Goal: Book appointment/travel/reservation

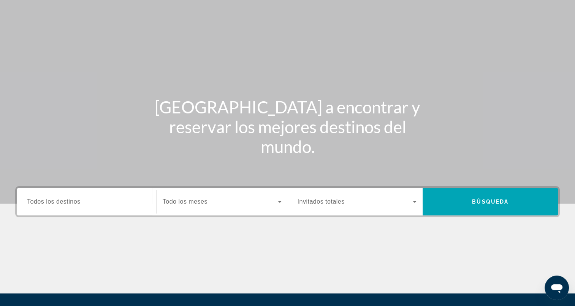
scroll to position [38, 0]
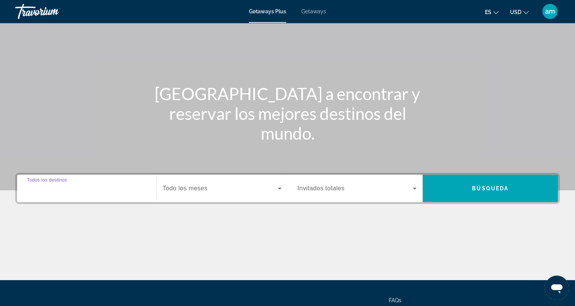
click at [123, 187] on input "Destination Todos los destinos" at bounding box center [86, 188] width 119 height 9
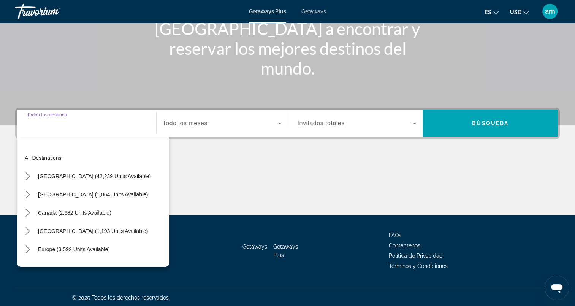
scroll to position [105, 0]
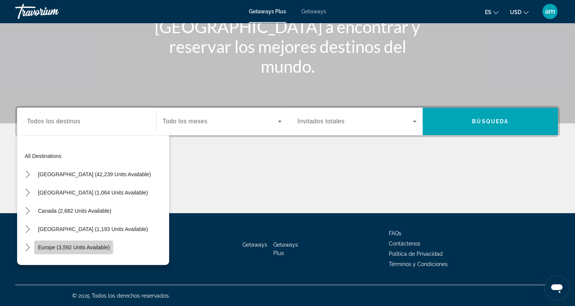
click at [67, 246] on span "Europe (3,592 units available)" at bounding box center [74, 247] width 72 height 6
type input "**********"
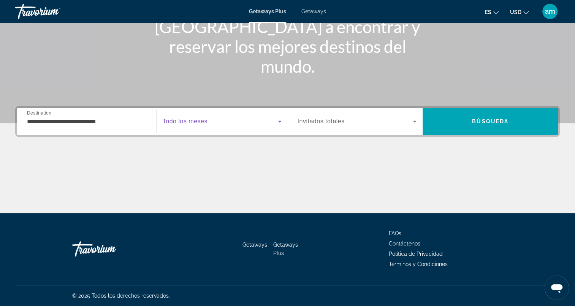
click at [279, 118] on icon "Search widget" at bounding box center [279, 121] width 9 height 9
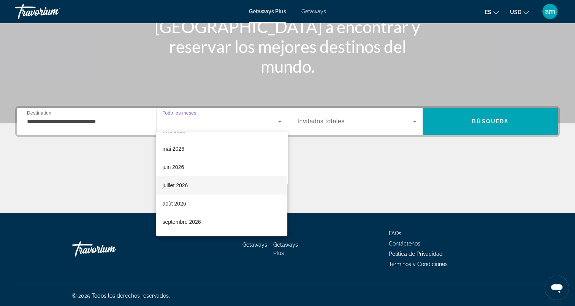
scroll to position [152, 0]
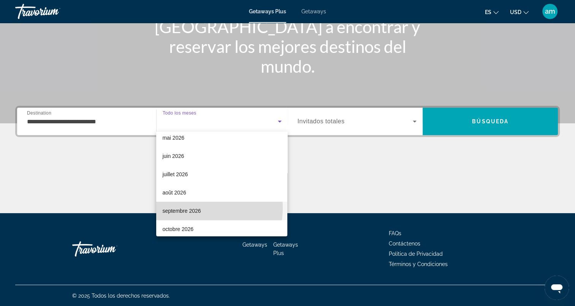
click at [192, 207] on span "septembre 2026" at bounding box center [181, 210] width 38 height 9
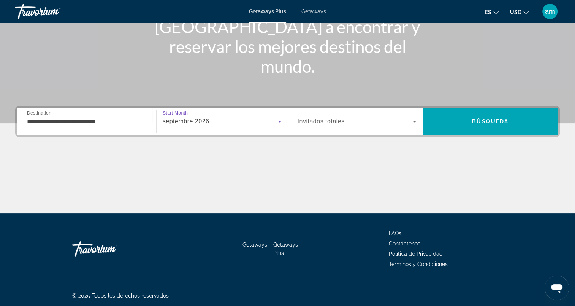
click at [412, 119] on icon "Search widget" at bounding box center [414, 121] width 9 height 9
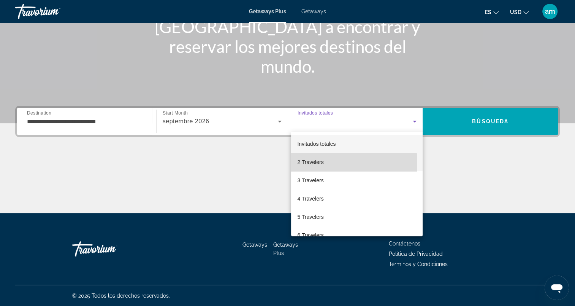
click at [323, 163] on mat-option "2 Travelers" at bounding box center [356, 162] width 131 height 18
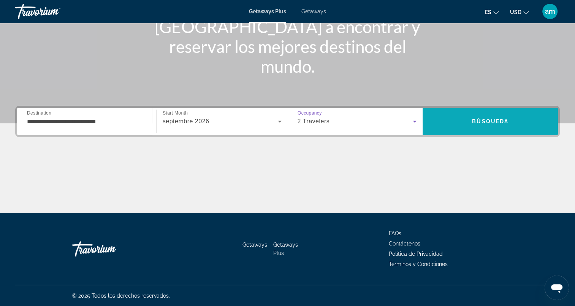
click at [472, 120] on span "Búsqueda" at bounding box center [490, 121] width 36 height 6
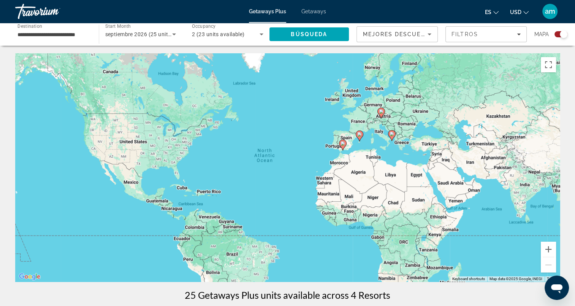
click at [78, 33] on input "**********" at bounding box center [52, 34] width 71 height 9
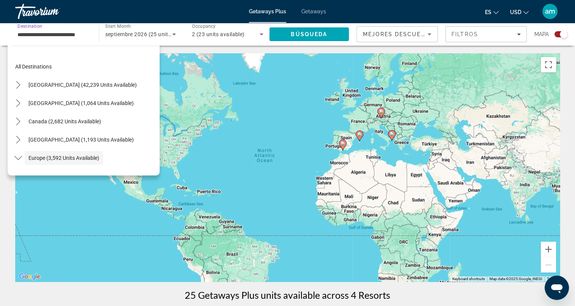
scroll to position [45, 0]
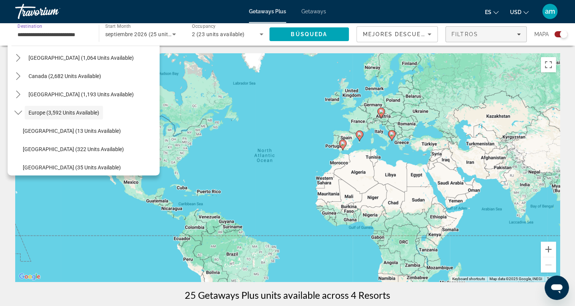
click at [521, 33] on span "Filters" at bounding box center [486, 34] width 81 height 18
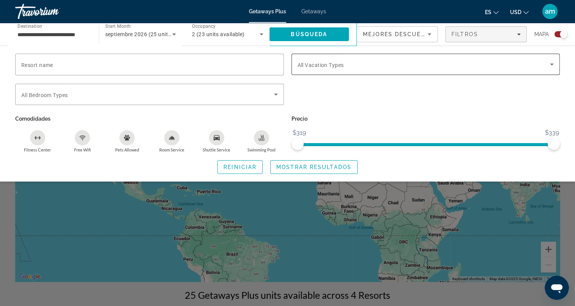
click at [554, 62] on icon "Search widget" at bounding box center [551, 64] width 9 height 9
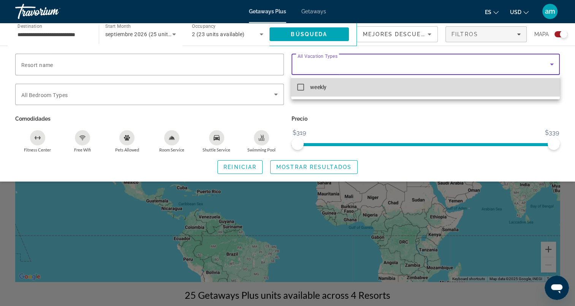
click at [331, 84] on mat-option "weekly" at bounding box center [425, 87] width 268 height 18
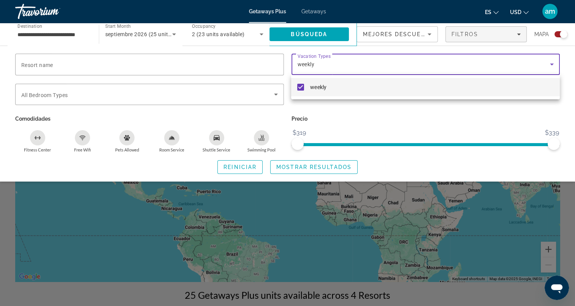
click at [74, 64] on div at bounding box center [287, 153] width 575 height 306
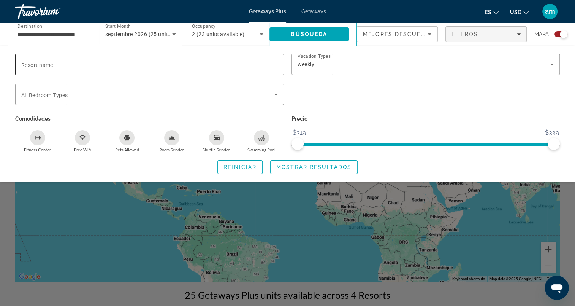
click at [53, 66] on span "Resort name" at bounding box center [37, 65] width 32 height 6
click at [53, 66] on input "Resort name" at bounding box center [149, 64] width 256 height 9
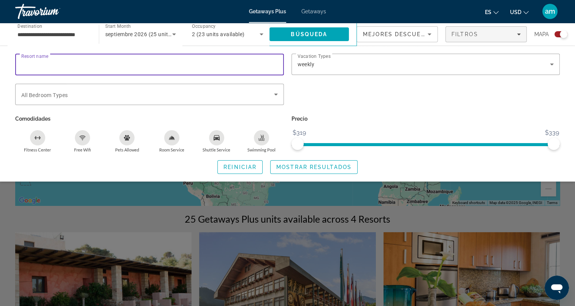
scroll to position [0, 0]
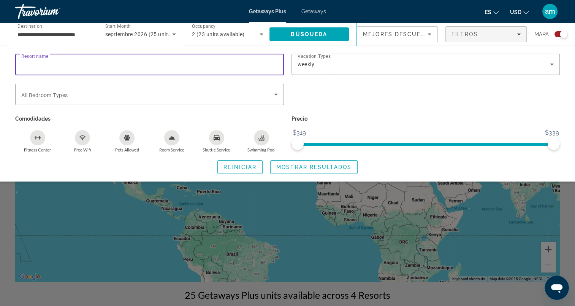
click at [64, 37] on input "**********" at bounding box center [52, 34] width 71 height 9
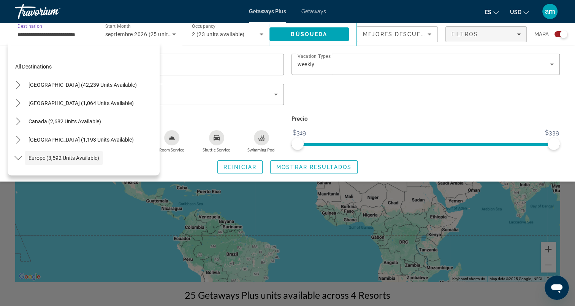
scroll to position [45, 0]
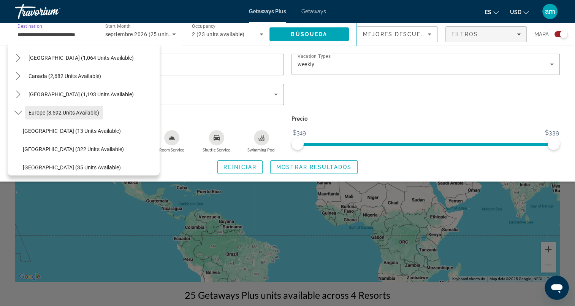
click at [70, 108] on span "Select destination: Europe (3,592 units available)" at bounding box center [64, 112] width 78 height 18
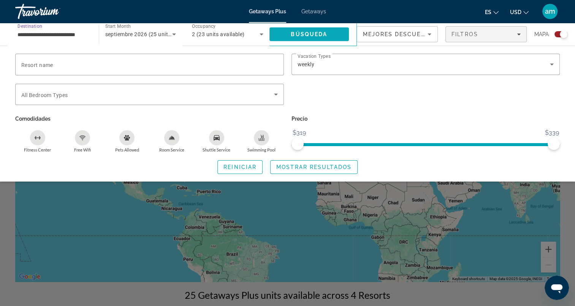
click at [318, 30] on span "Search" at bounding box center [309, 34] width 80 height 18
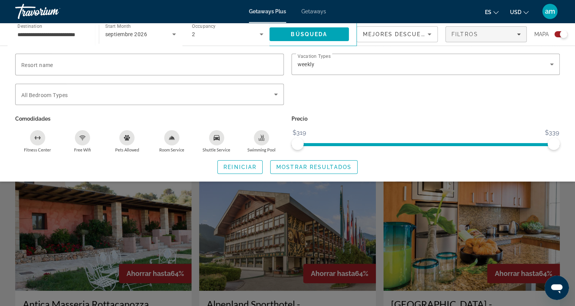
scroll to position [152, 0]
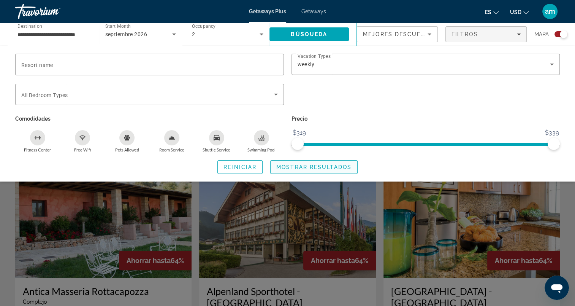
click at [283, 161] on span "Search widget" at bounding box center [314, 167] width 87 height 18
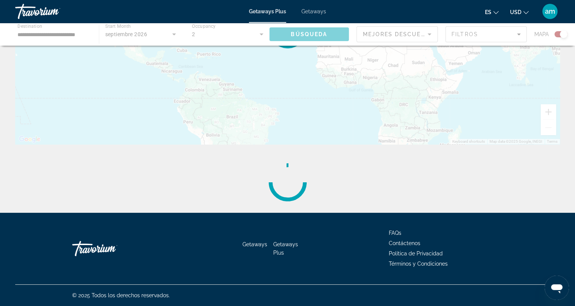
scroll to position [0, 0]
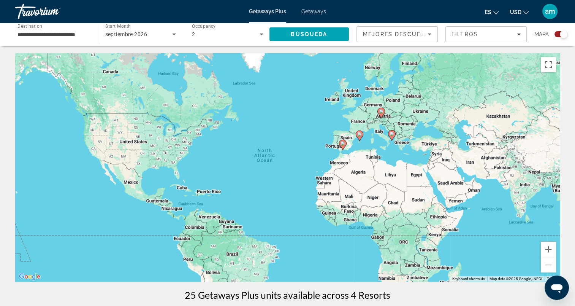
click at [340, 145] on image "Main content" at bounding box center [342, 143] width 5 height 5
type input "**********"
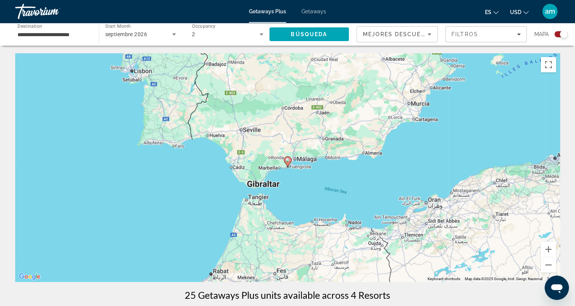
click at [165, 107] on div "To navigate, press the arrow keys. To activate drag with keyboard, press Alt + …" at bounding box center [287, 167] width 545 height 228
click at [142, 71] on div "To activate drag with keyboard, press Alt + Enter. Once in keyboard drag state,…" at bounding box center [287, 167] width 545 height 228
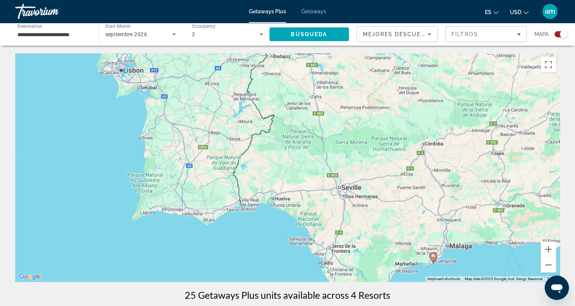
click at [147, 76] on div "To activate drag with keyboard, press Alt + Enter. Once in keyboard drag state,…" at bounding box center [287, 167] width 545 height 228
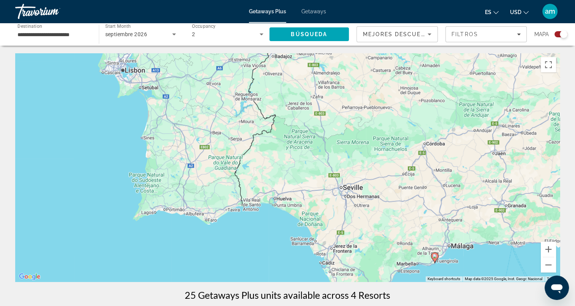
click at [173, 34] on icon "Search widget" at bounding box center [174, 34] width 4 height 2
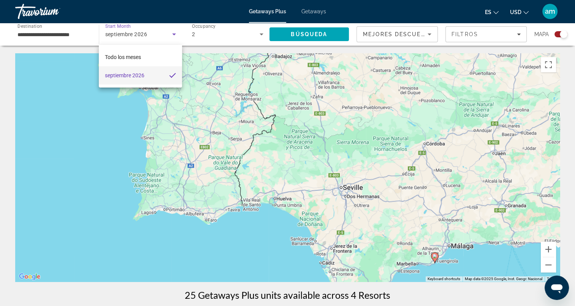
click at [521, 33] on div at bounding box center [287, 153] width 575 height 306
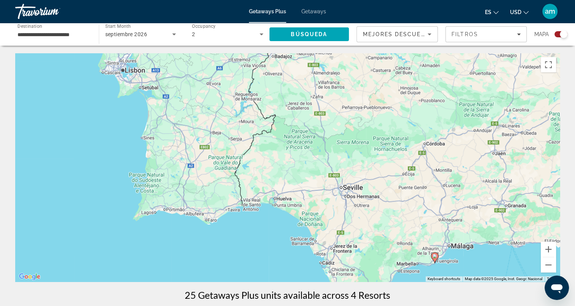
click at [496, 12] on icon "Change language" at bounding box center [495, 12] width 5 height 5
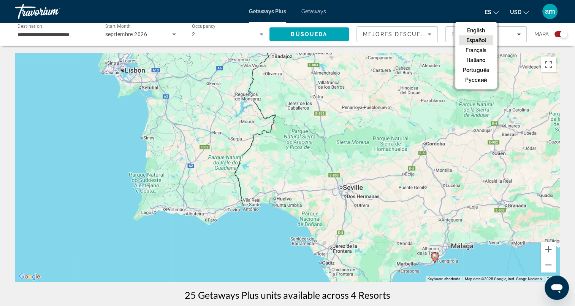
click at [482, 39] on button "Español" at bounding box center [476, 40] width 34 height 10
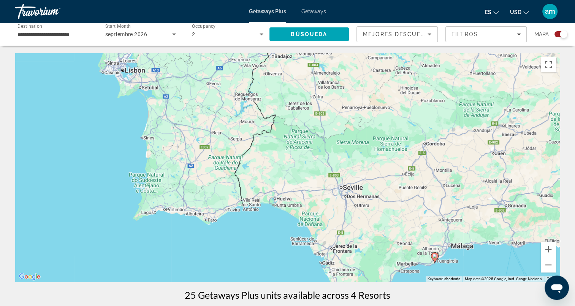
click at [316, 11] on span "Getaways" at bounding box center [313, 11] width 25 height 6
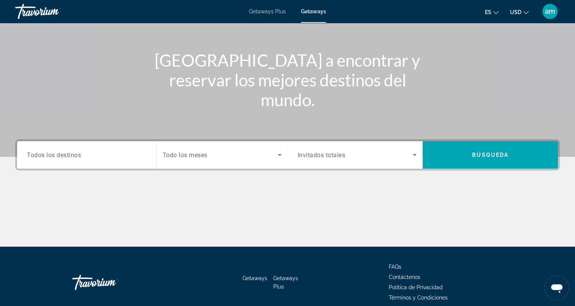
scroll to position [76, 0]
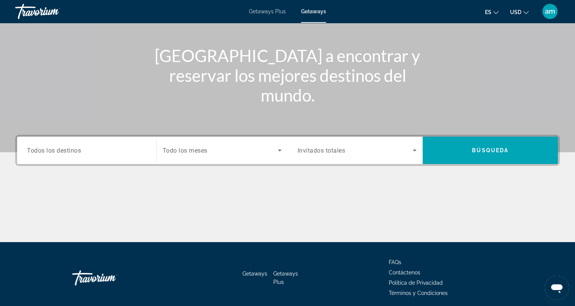
click at [114, 144] on div "Search widget" at bounding box center [86, 150] width 119 height 22
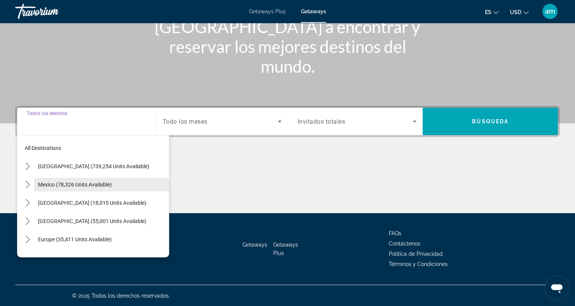
scroll to position [0, 0]
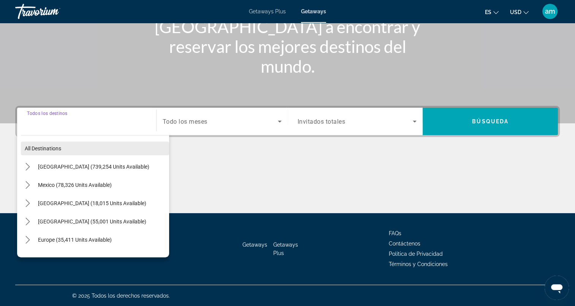
click at [49, 147] on span "All destinations" at bounding box center [43, 148] width 36 height 6
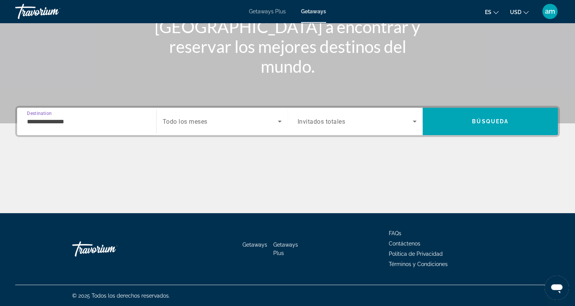
click at [128, 118] on input "**********" at bounding box center [86, 121] width 119 height 9
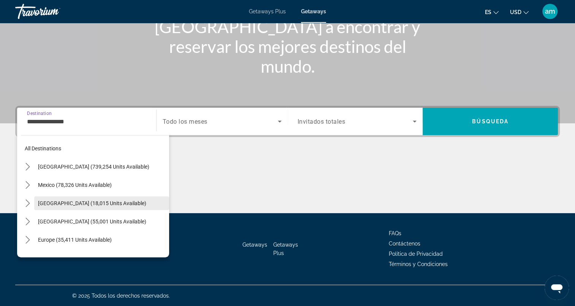
click at [59, 199] on button "[GEOGRAPHIC_DATA] (18,015 units available)" at bounding box center [101, 203] width 135 height 14
type input "**********"
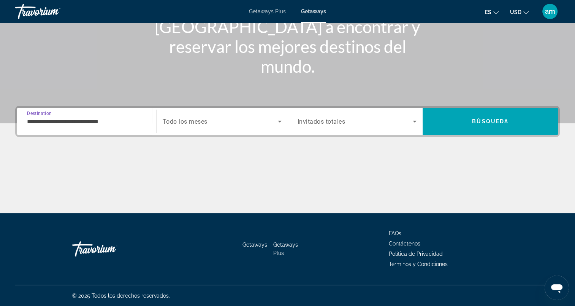
click at [279, 119] on icon "Search widget" at bounding box center [279, 121] width 9 height 9
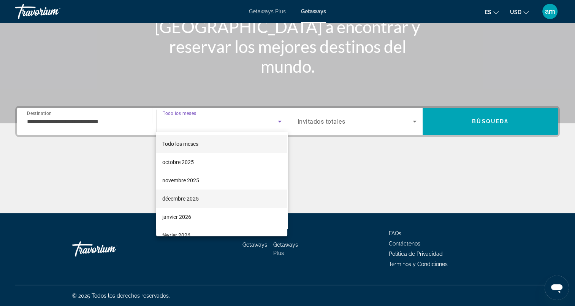
click at [184, 196] on span "décembre 2025" at bounding box center [180, 198] width 36 height 9
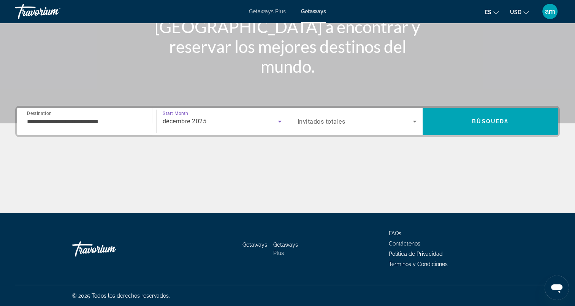
click at [412, 117] on icon "Search widget" at bounding box center [414, 121] width 9 height 9
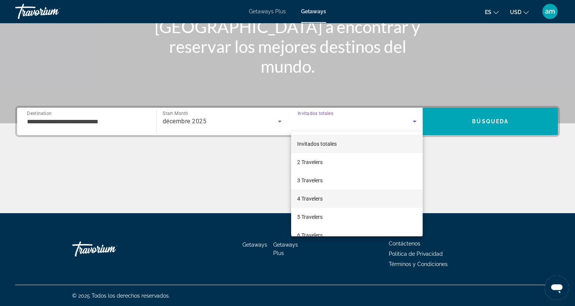
drag, startPoint x: 331, startPoint y: 197, endPoint x: 334, endPoint y: 196, distance: 3.9
click at [332, 197] on mat-option "4 Travelers" at bounding box center [356, 198] width 131 height 18
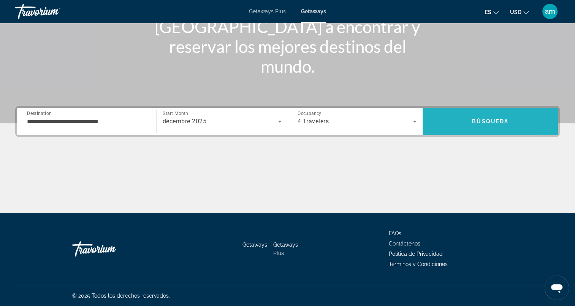
click at [453, 119] on span "Search" at bounding box center [490, 121] width 135 height 18
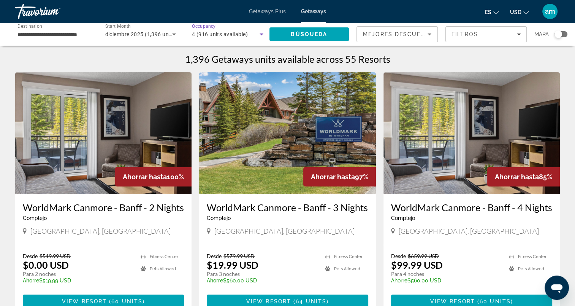
click at [263, 32] on icon "Search widget" at bounding box center [261, 34] width 9 height 9
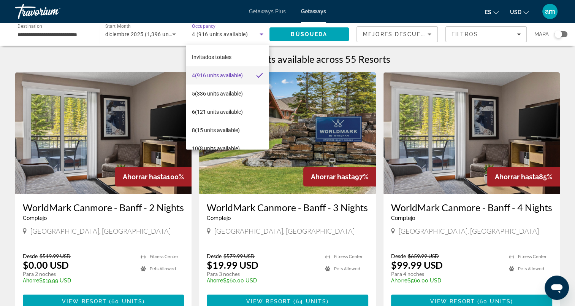
click at [516, 33] on div at bounding box center [287, 153] width 575 height 306
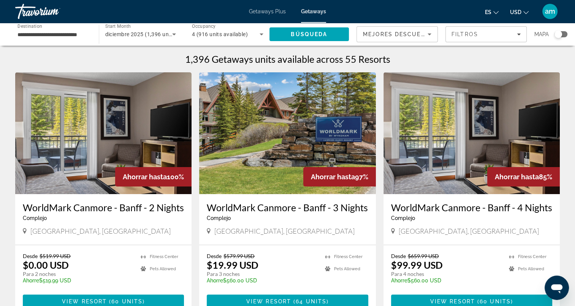
click at [566, 34] on div "Search widget" at bounding box center [560, 34] width 13 height 6
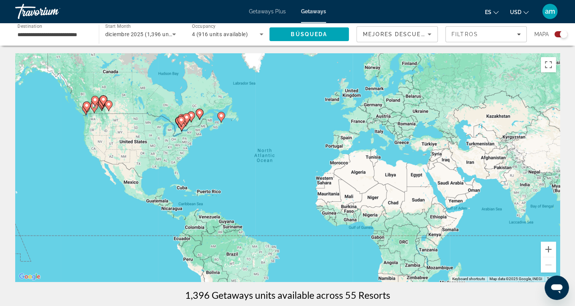
click at [182, 126] on gmp-advanced-marker "Main content" at bounding box center [181, 121] width 8 height 11
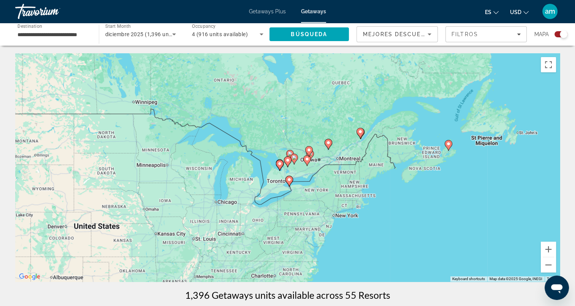
click at [288, 179] on image "Main content" at bounding box center [289, 179] width 5 height 5
type input "**********"
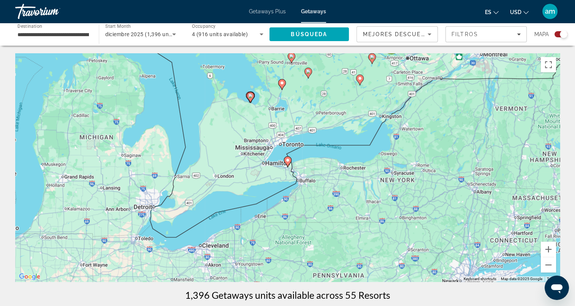
click at [287, 147] on div "To navigate, press the arrow keys. To activate drag with keyboard, press Alt + …" at bounding box center [287, 167] width 545 height 228
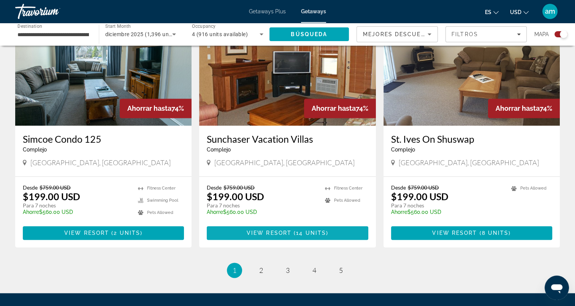
scroll to position [1170, 0]
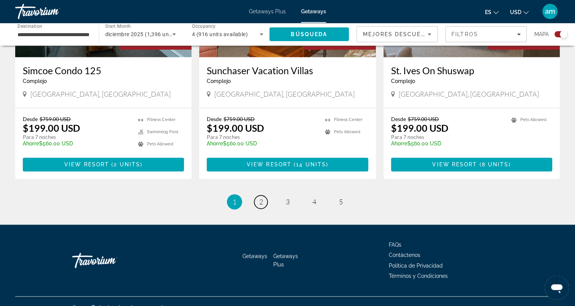
click at [263, 197] on span "2" at bounding box center [261, 201] width 4 height 8
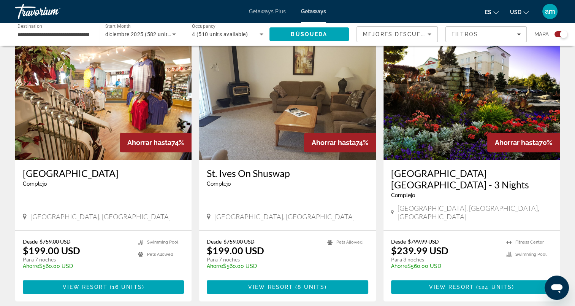
scroll to position [266, 0]
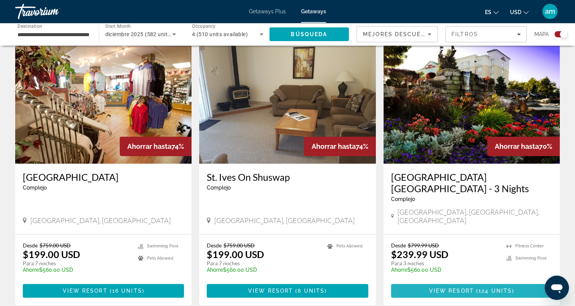
click at [476, 287] on span "( 124 units )" at bounding box center [494, 290] width 40 height 6
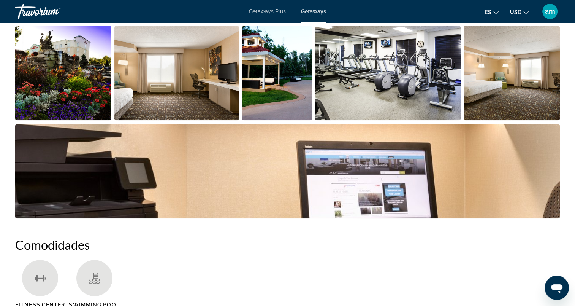
scroll to position [380, 0]
